Goal: Task Accomplishment & Management: Use online tool/utility

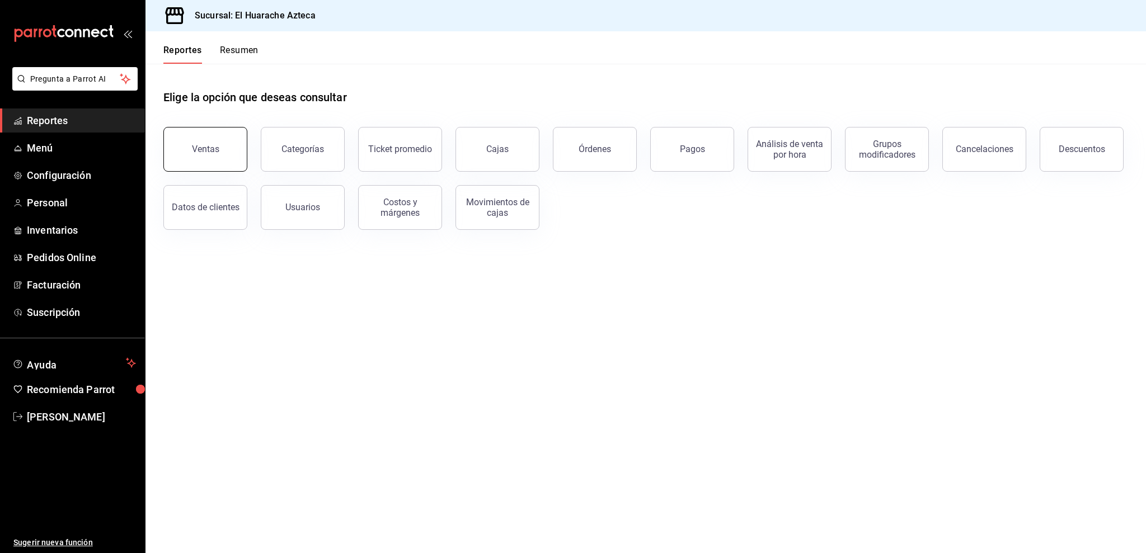
click at [211, 158] on button "Ventas" at bounding box center [205, 149] width 84 height 45
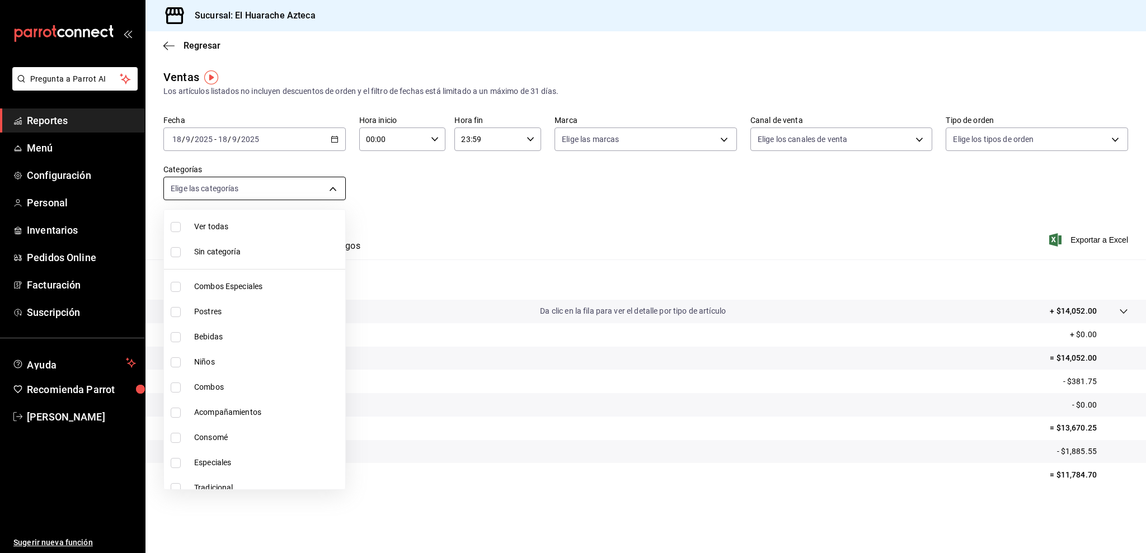
click at [333, 191] on body "Pregunta a Parrot AI Reportes Menú Configuración Personal Inventarios Pedidos O…" at bounding box center [573, 276] width 1146 height 553
click at [269, 446] on li "Consomé" at bounding box center [254, 437] width 181 height 25
type input "53f55ae2-6285-460e-a8e1-99190fafff65"
checkbox input "true"
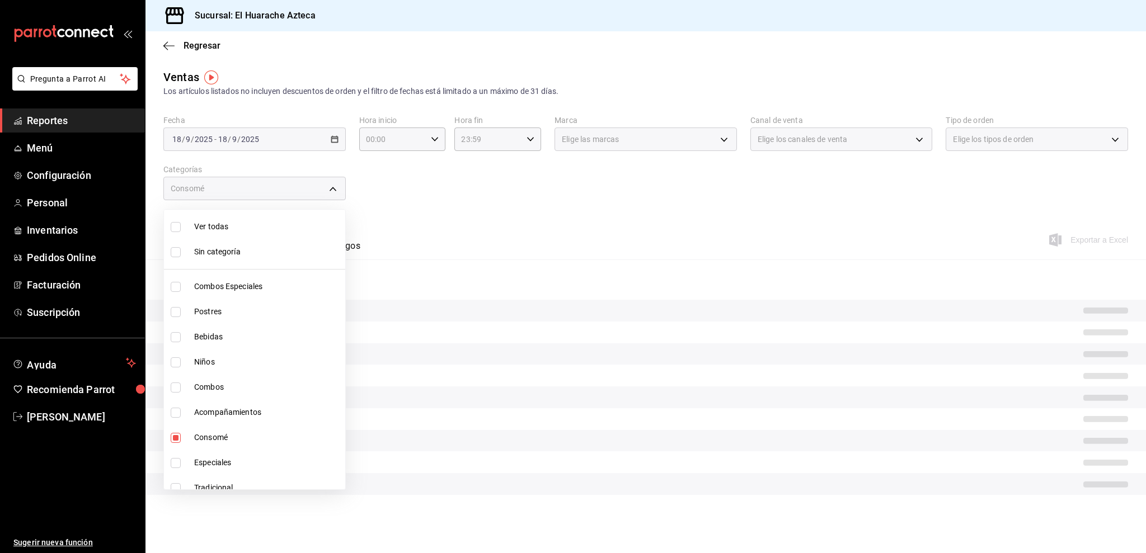
click at [458, 267] on div at bounding box center [573, 276] width 1146 height 553
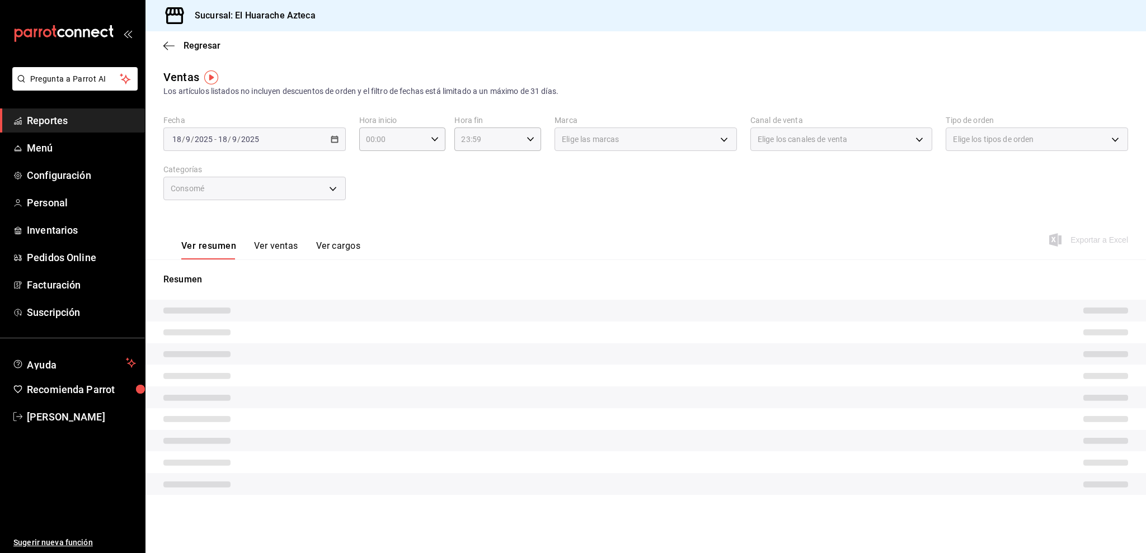
click at [291, 247] on button "Ver ventas" at bounding box center [276, 250] width 44 height 19
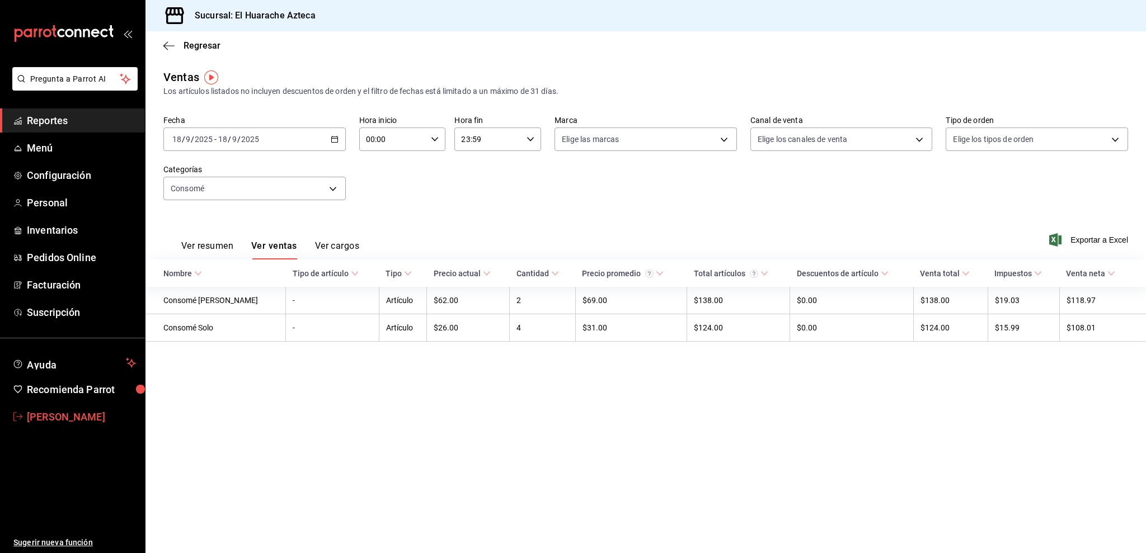
click at [42, 416] on span "[PERSON_NAME]" at bounding box center [81, 416] width 109 height 15
